Goal: Task Accomplishment & Management: Manage account settings

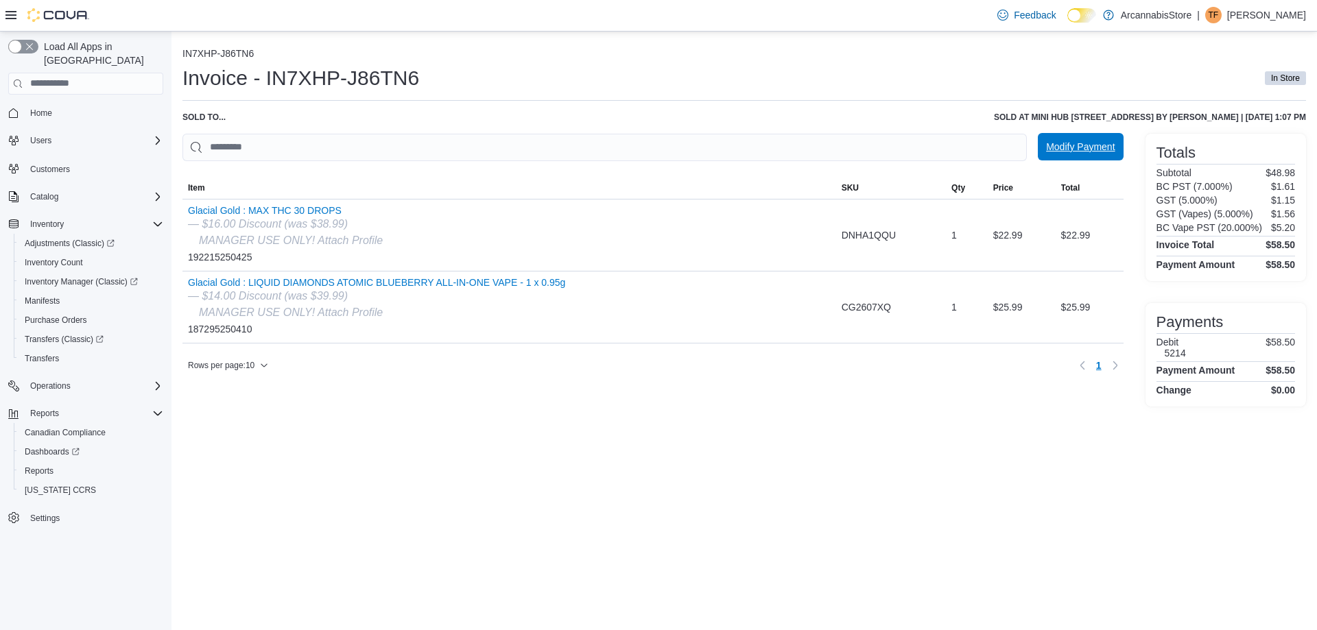
click at [1065, 149] on span "Modify Payment" at bounding box center [1080, 147] width 69 height 14
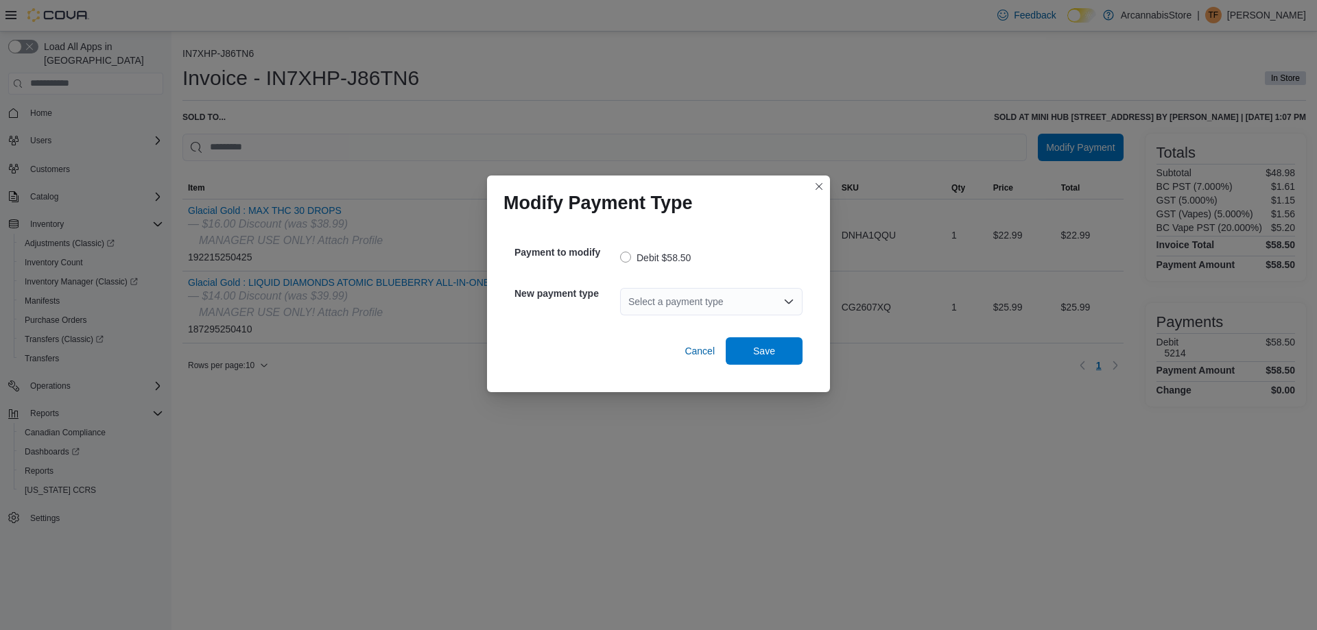
click at [651, 301] on div "Select a payment type" at bounding box center [711, 301] width 182 height 27
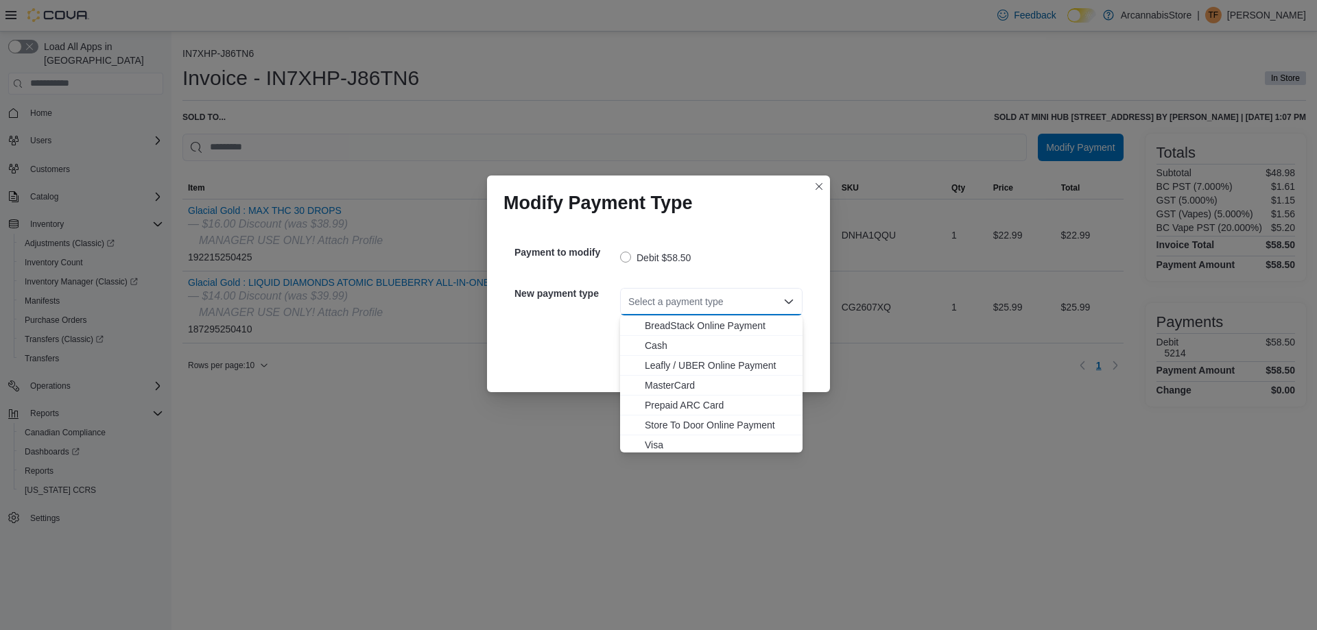
scroll to position [22, 0]
click at [652, 439] on span "Visa" at bounding box center [719, 442] width 149 height 14
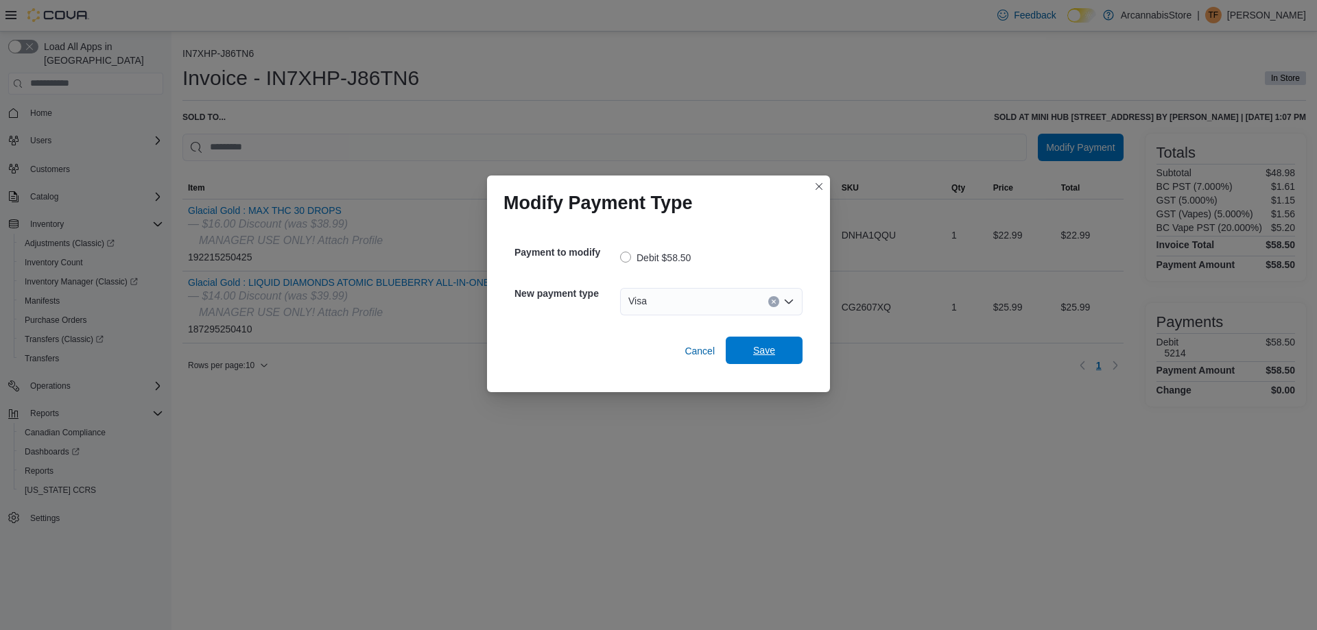
click at [791, 345] on span "Save" at bounding box center [764, 350] width 60 height 27
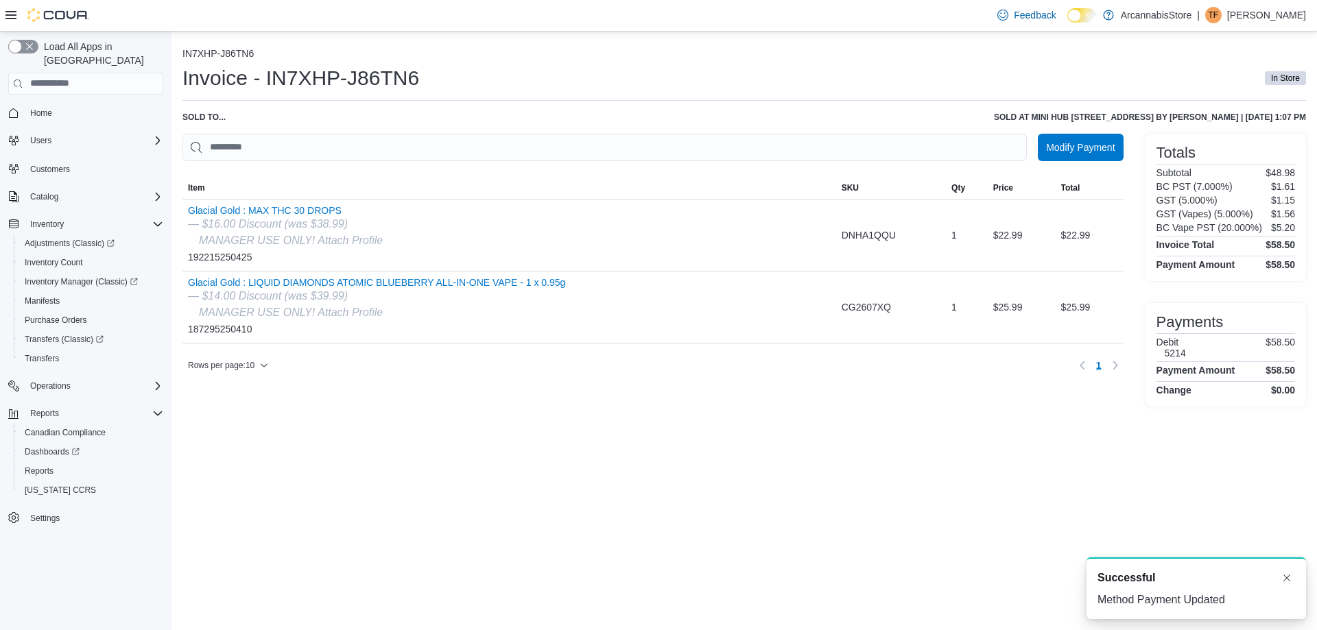
scroll to position [0, 0]
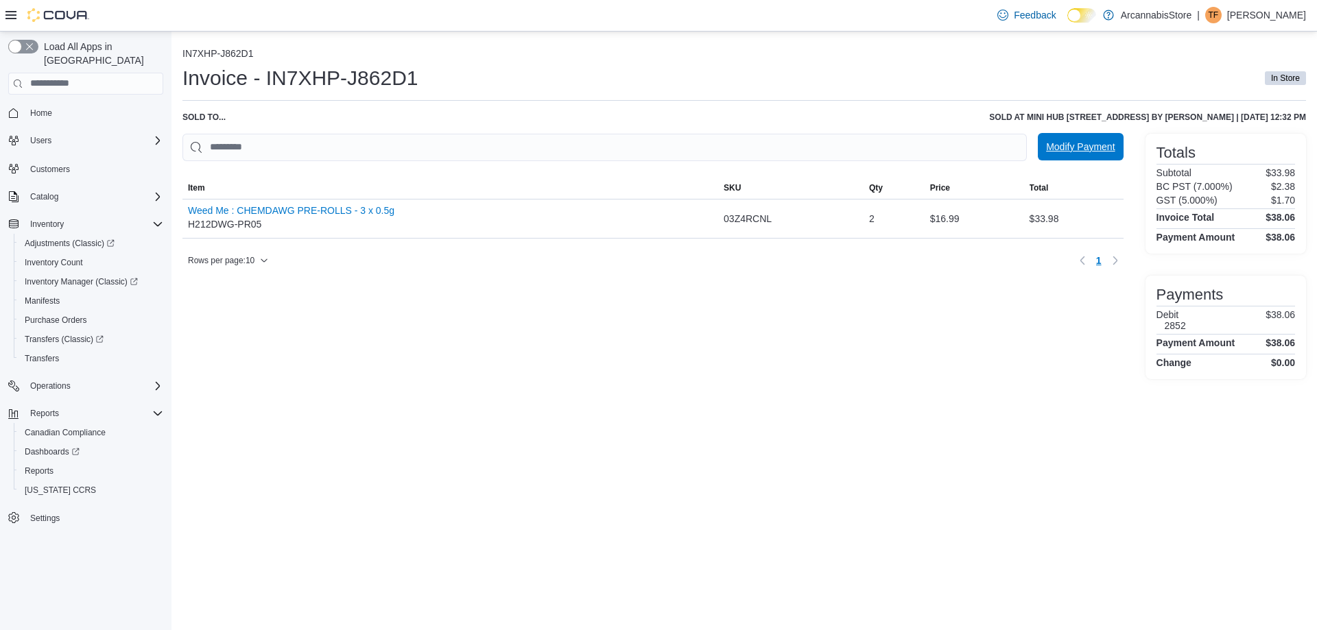
click at [1092, 145] on span "Modify Payment" at bounding box center [1080, 147] width 69 height 14
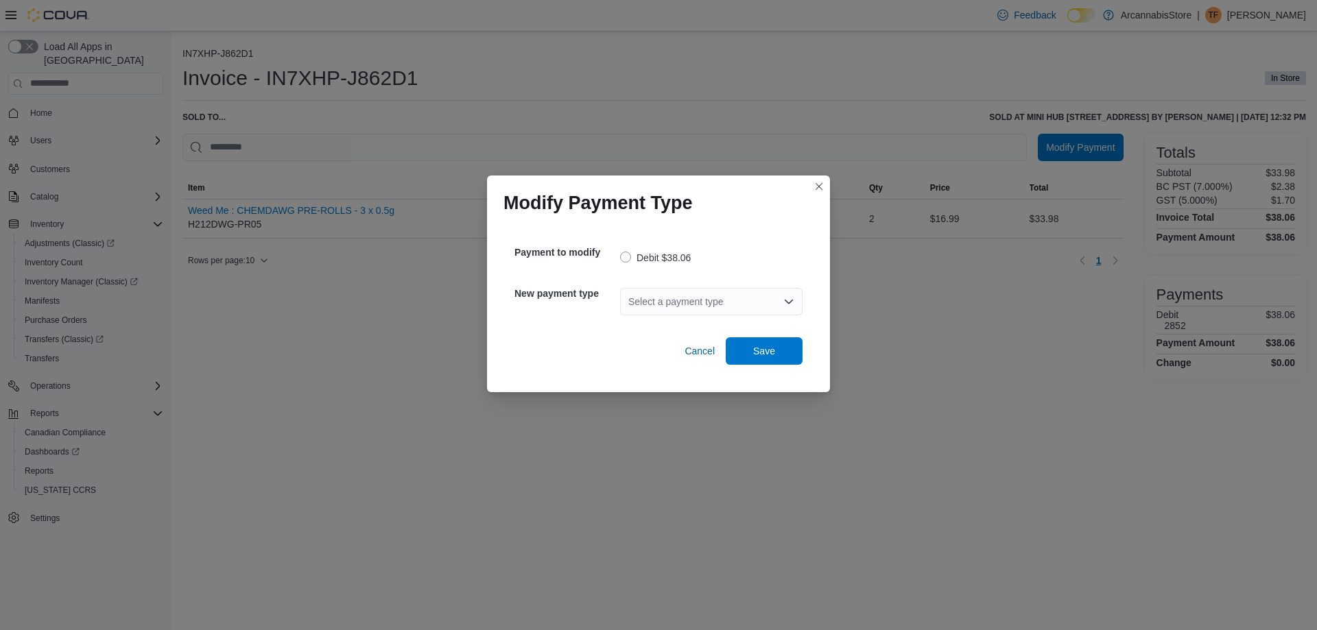
click at [678, 314] on div "Select a payment type" at bounding box center [711, 301] width 182 height 27
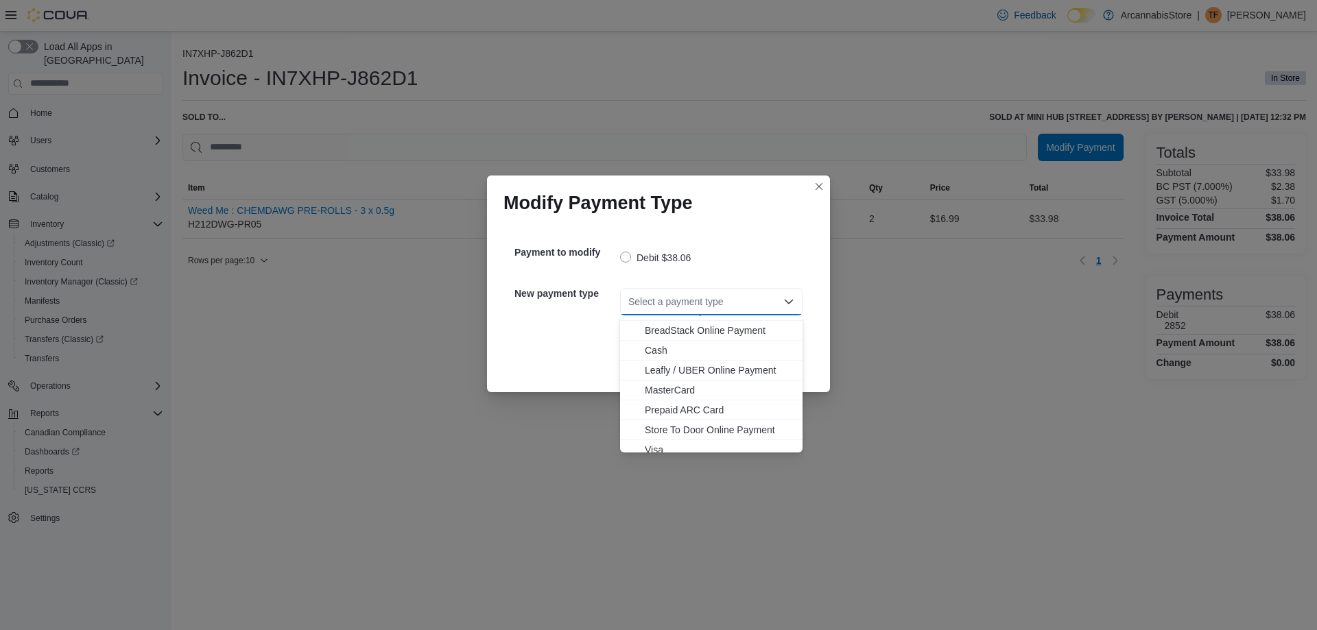
scroll to position [22, 0]
click at [656, 444] on span "Visa" at bounding box center [719, 442] width 149 height 14
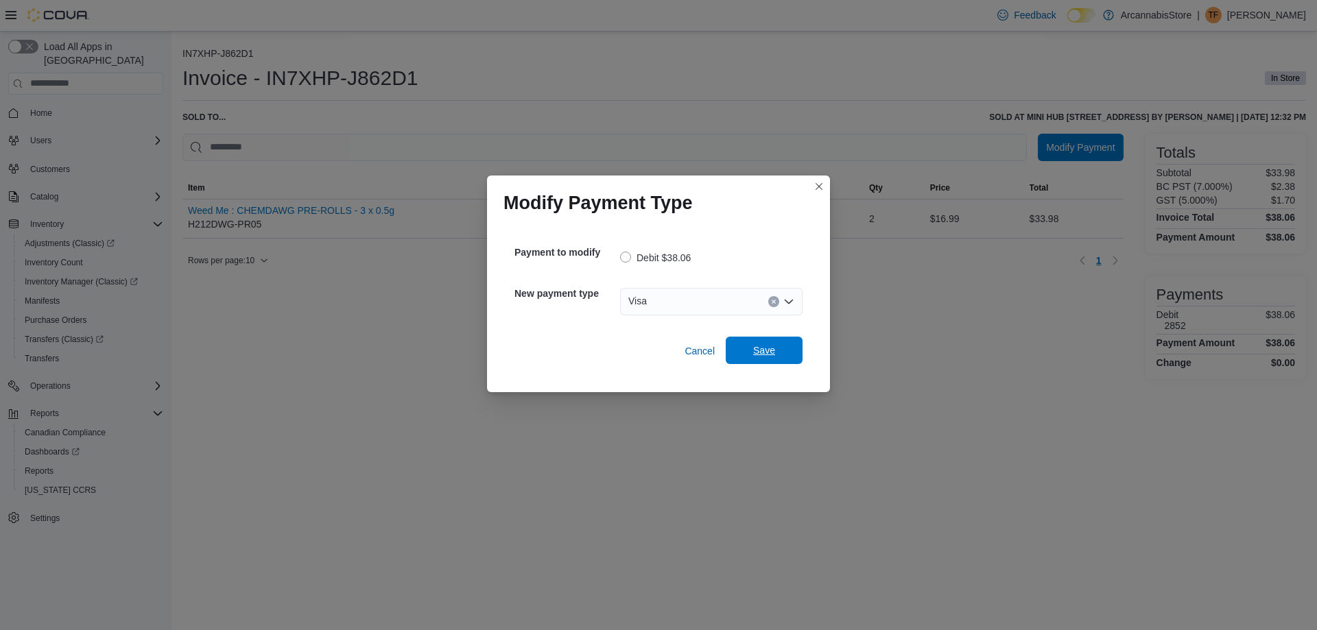
click at [767, 348] on span "Save" at bounding box center [764, 351] width 22 height 14
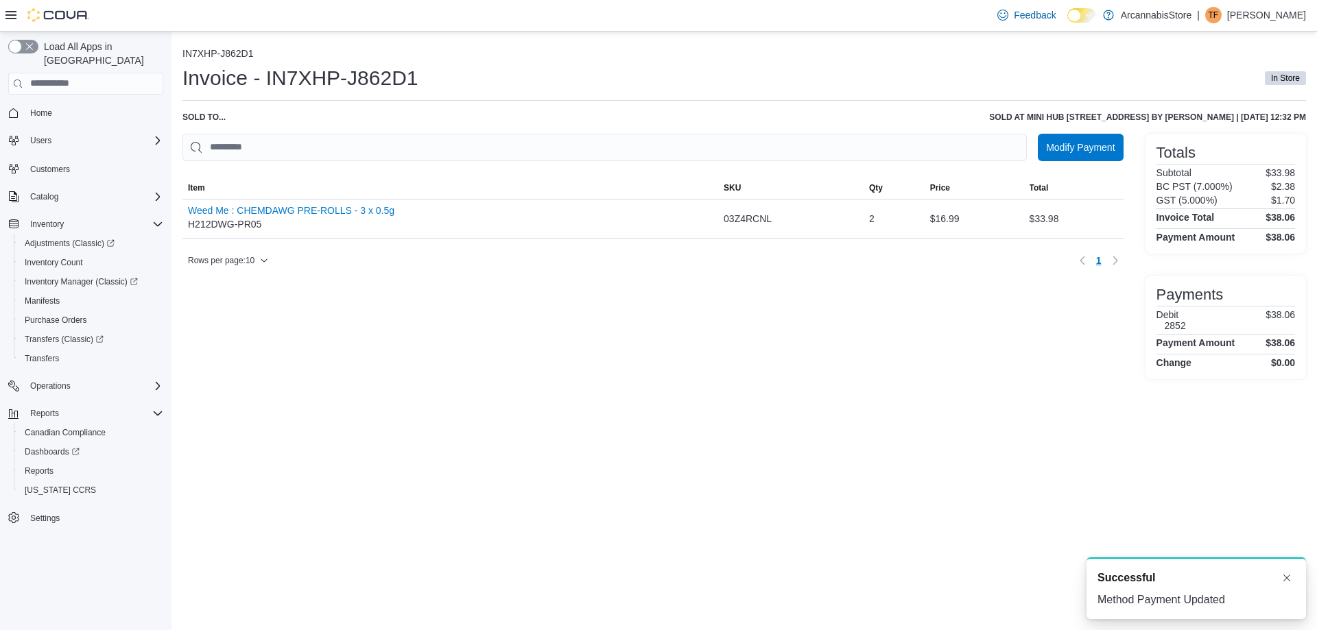
scroll to position [0, 0]
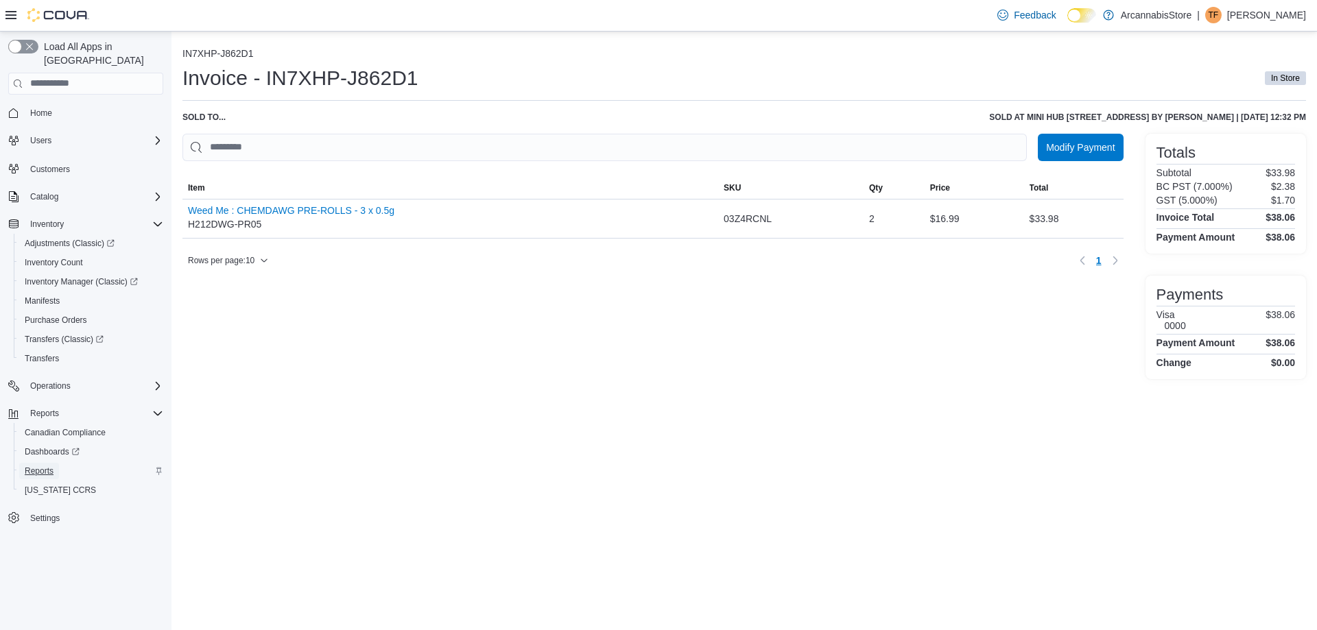
click at [49, 466] on span "Reports" at bounding box center [39, 471] width 29 height 11
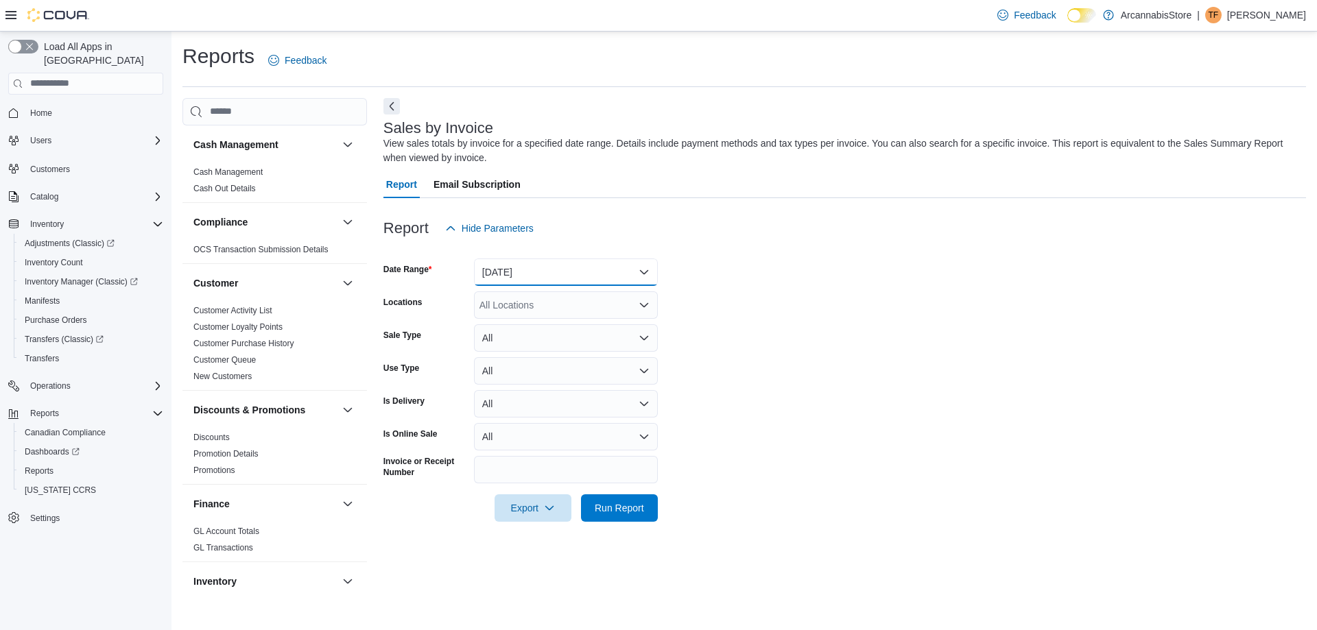
click at [594, 278] on button "Yesterday" at bounding box center [566, 272] width 184 height 27
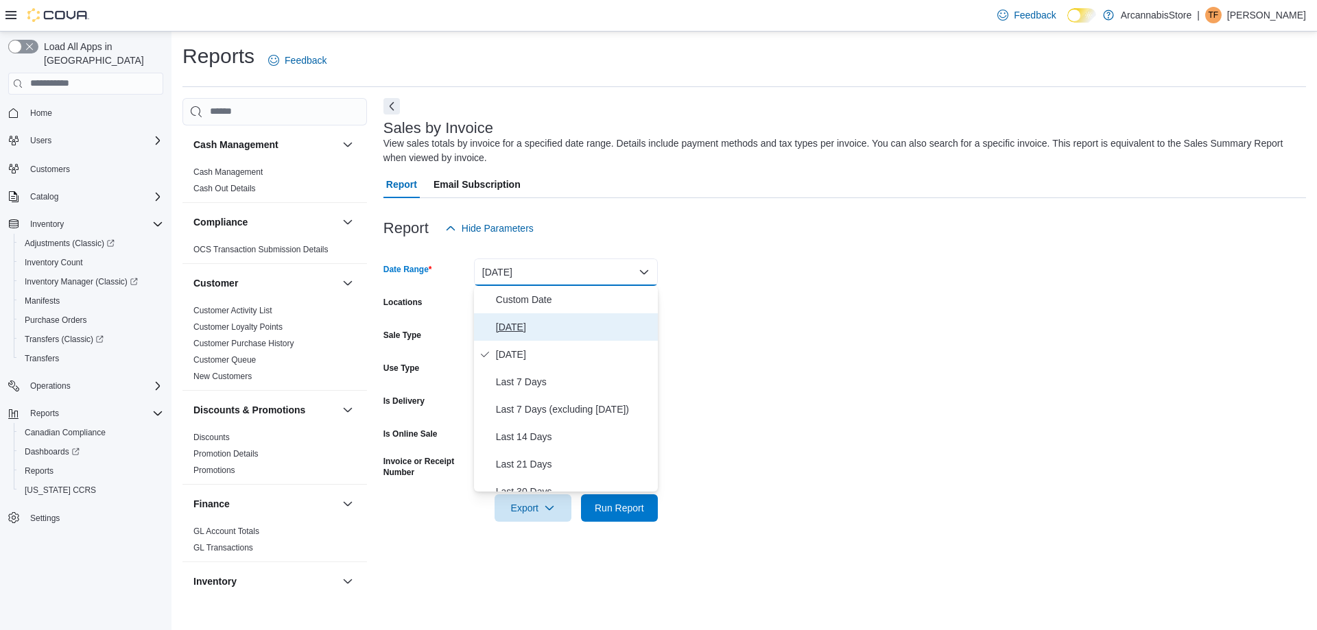
click at [523, 329] on span "Today" at bounding box center [574, 327] width 156 height 16
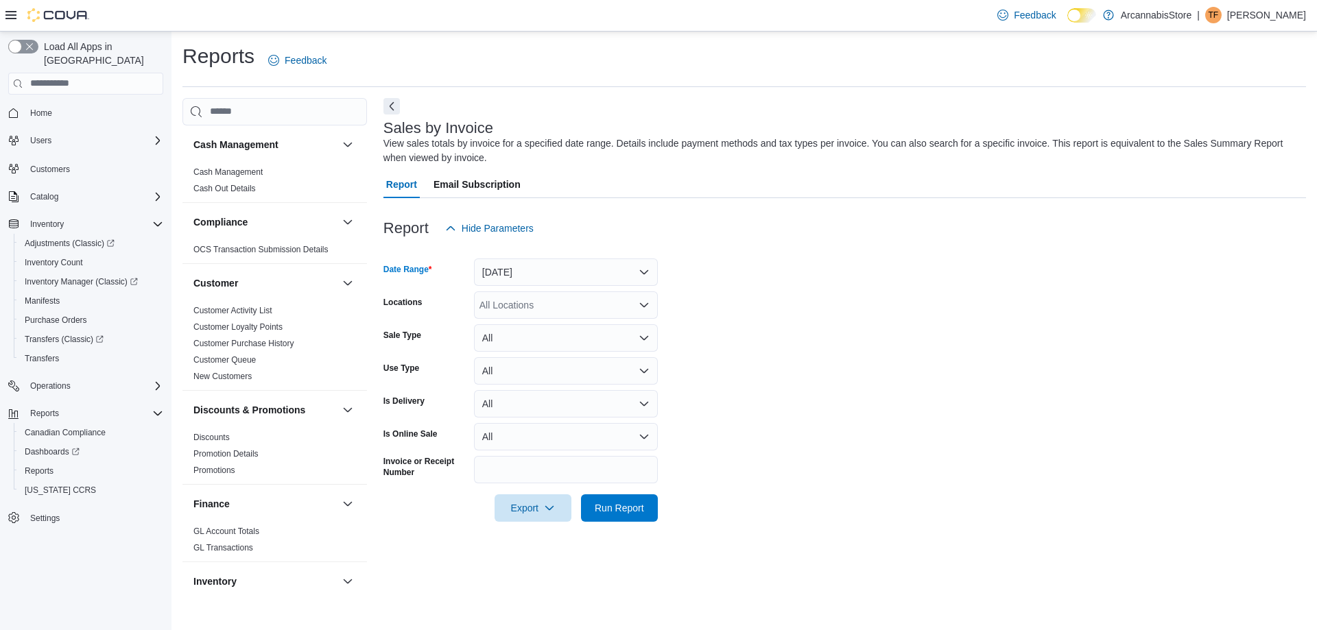
click at [581, 302] on div "All Locations" at bounding box center [566, 304] width 184 height 27
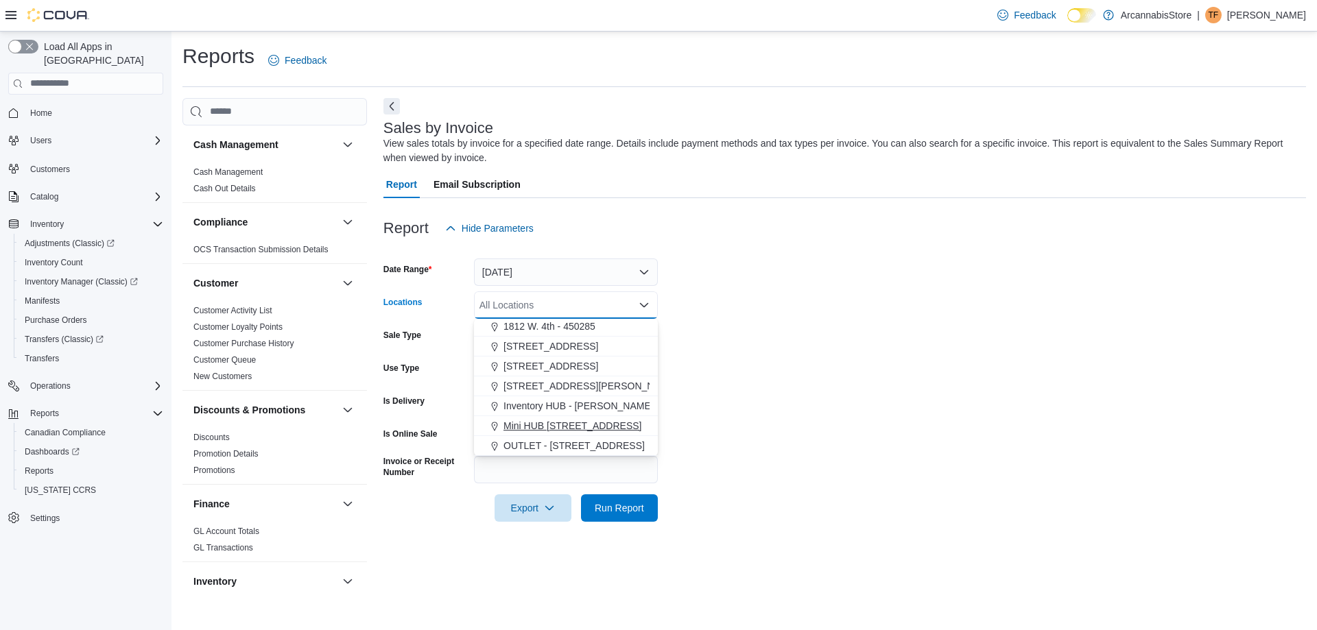
click at [595, 418] on button "Mini HUB 6528 Victoria Dr - 450239" at bounding box center [566, 426] width 184 height 20
click at [619, 501] on span "Run Report" at bounding box center [619, 507] width 60 height 27
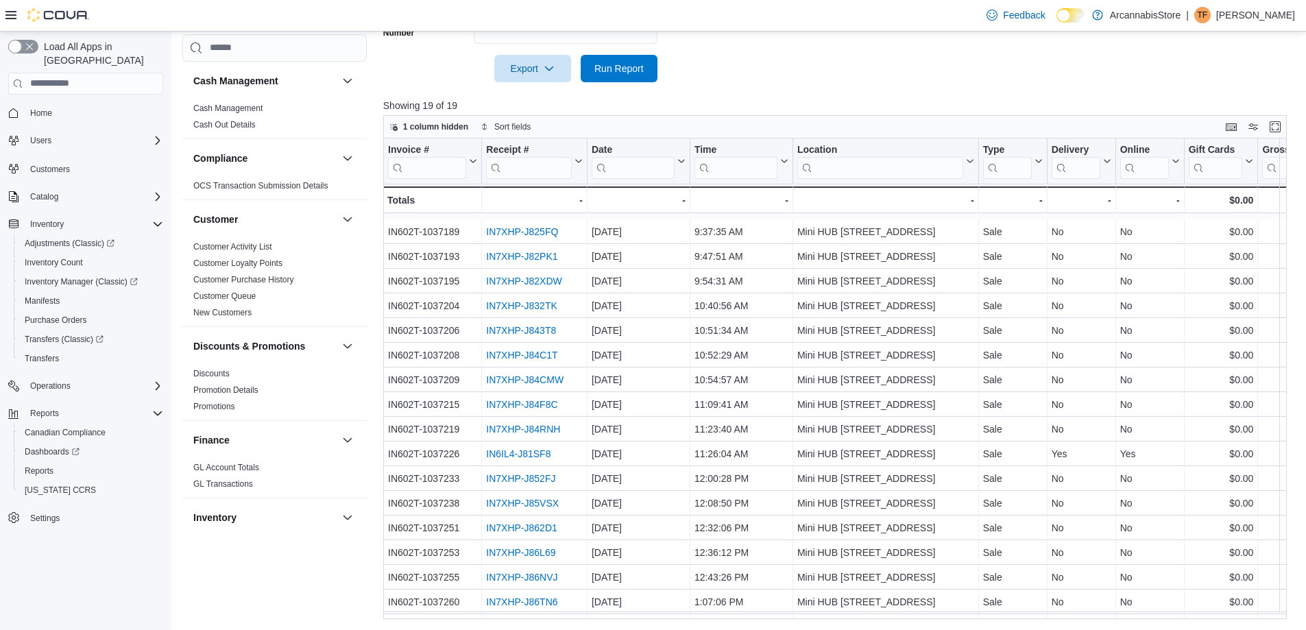
scroll to position [70, 0]
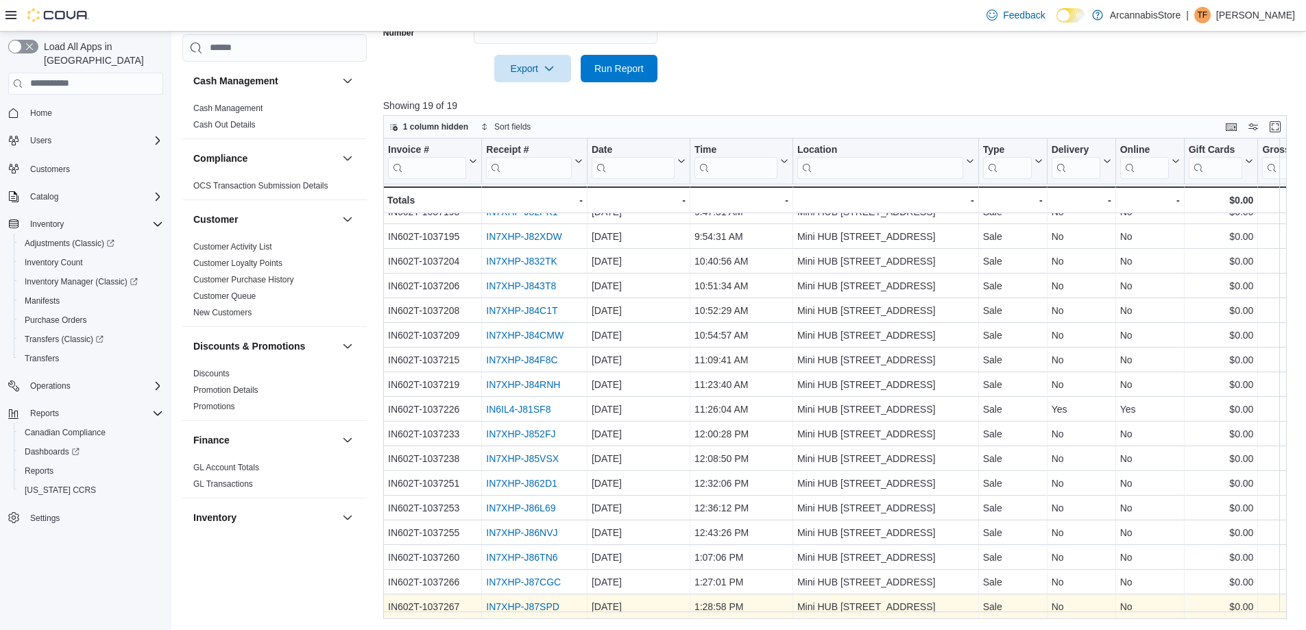
click at [508, 607] on div "IN7XHP-J87SPD" at bounding box center [534, 607] width 97 height 16
click at [508, 601] on link "IN7XHP-J87SPD" at bounding box center [522, 606] width 73 height 11
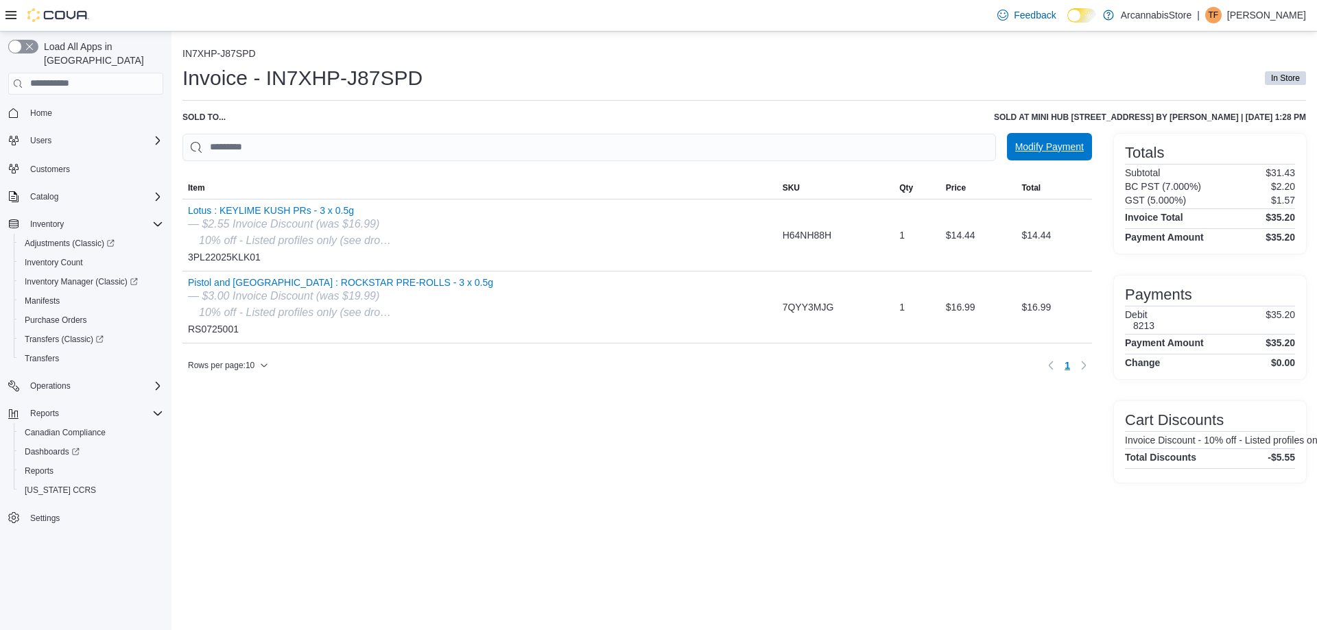
click at [1083, 150] on span "Modify Payment" at bounding box center [1049, 147] width 69 height 14
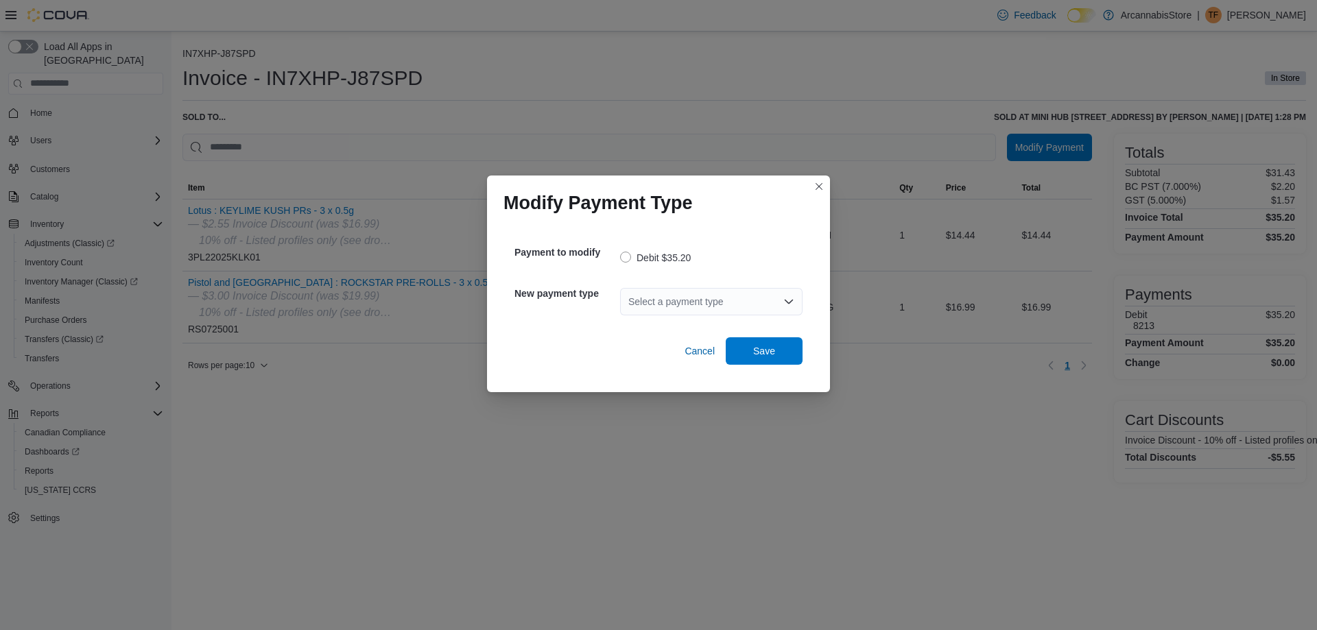
click at [721, 304] on div "Select a payment type" at bounding box center [711, 301] width 182 height 27
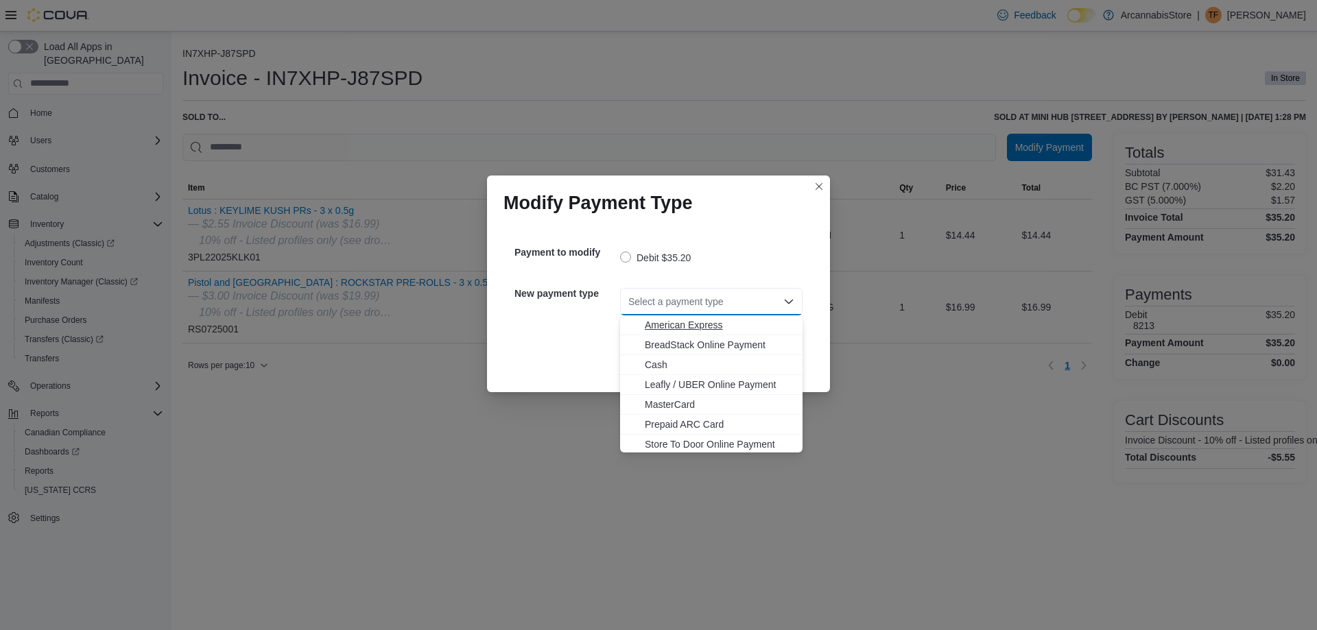
click at [686, 328] on span "American Express" at bounding box center [719, 325] width 149 height 14
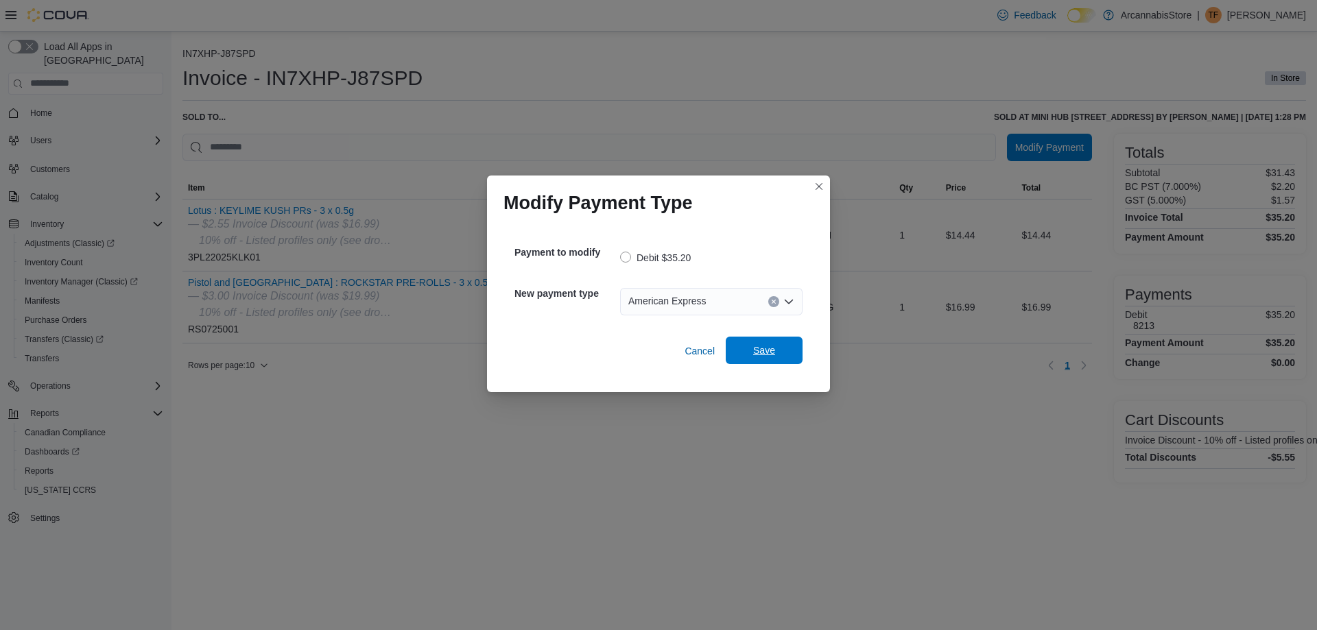
click at [759, 357] on span "Save" at bounding box center [764, 350] width 60 height 27
